Goal: Transaction & Acquisition: Purchase product/service

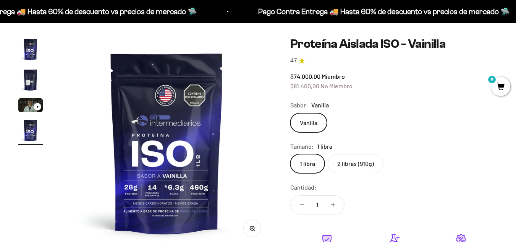
scroll to position [0, 646]
click at [346, 165] on label "2 libras (910g)" at bounding box center [356, 163] width 56 height 19
click at [290, 154] on input "2 libras (910g)" at bounding box center [290, 154] width 0 height 0
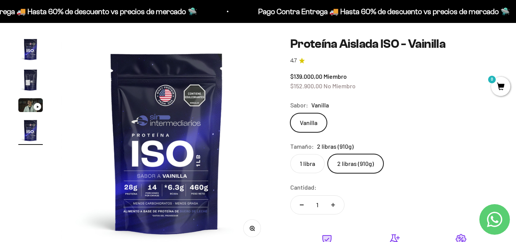
click at [466, 65] on safe-sticky "Proteína Aislada ISO - Vainilla 4.7 $139.000,00 Miembro $152.900,00 No Miembro …" at bounding box center [393, 185] width 207 height 296
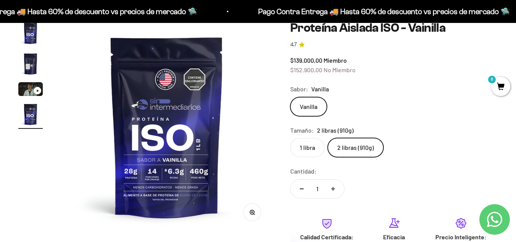
scroll to position [76, 0]
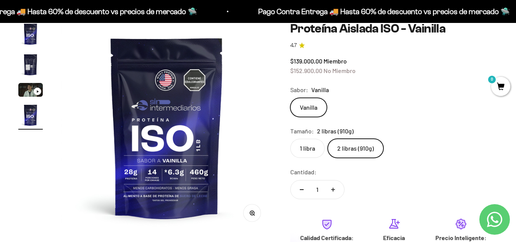
click at [23, 67] on img "Ir al artículo 2" at bounding box center [30, 64] width 24 height 24
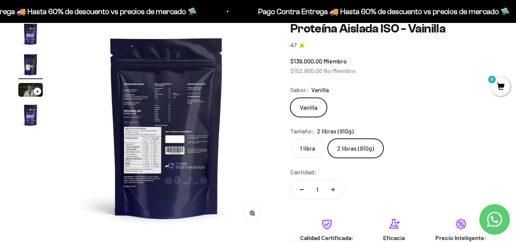
click at [144, 124] on img at bounding box center [166, 127] width 211 height 211
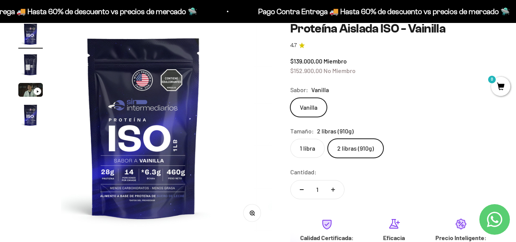
scroll to position [0, 0]
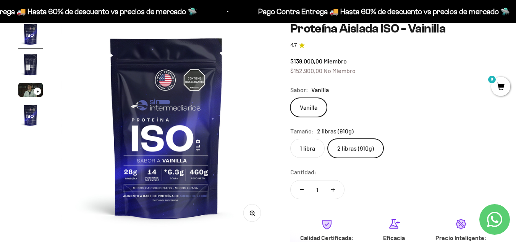
click at [28, 61] on img "Ir al artículo 2" at bounding box center [30, 64] width 24 height 24
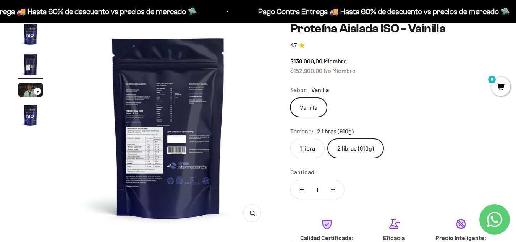
scroll to position [0, 215]
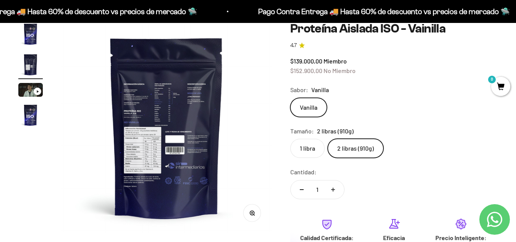
click at [172, 157] on img at bounding box center [166, 127] width 211 height 211
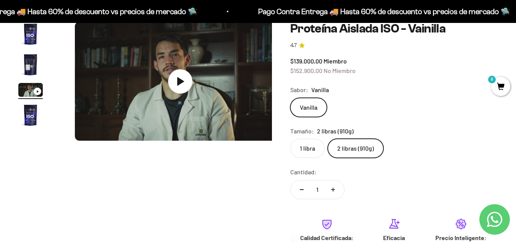
scroll to position [0, 431]
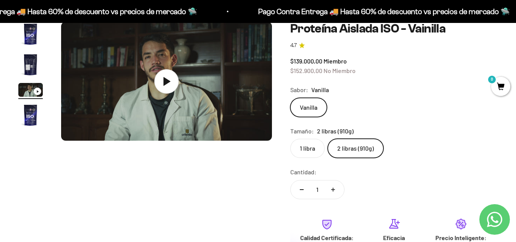
click at [31, 115] on img "Ir al artículo 4" at bounding box center [30, 115] width 24 height 24
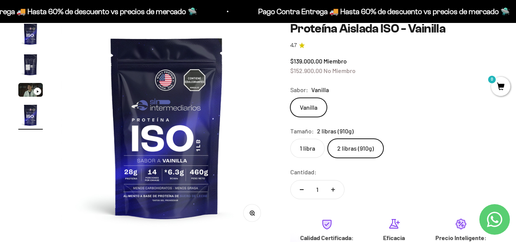
click at [27, 63] on img "Ir al artículo 2" at bounding box center [30, 64] width 24 height 24
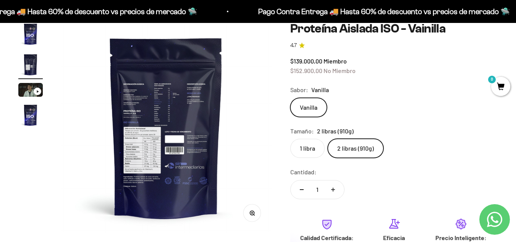
scroll to position [0, 215]
